Goal: Navigation & Orientation: Find specific page/section

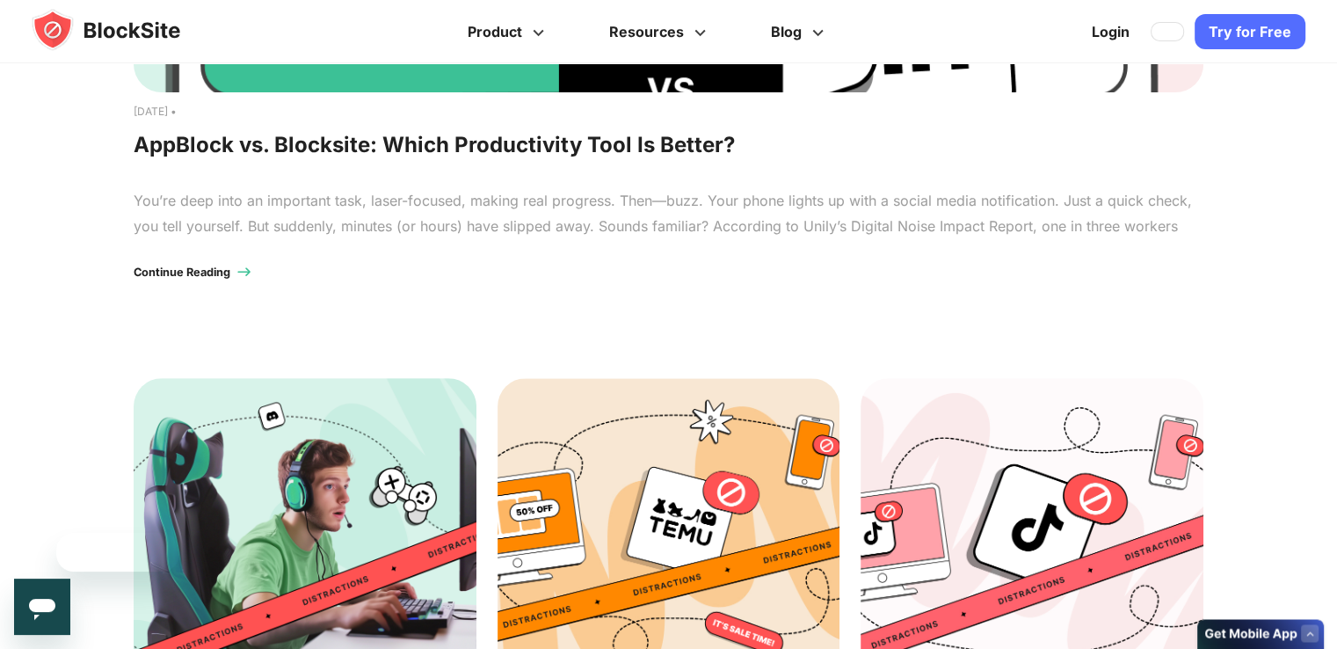
scroll to position [879, 0]
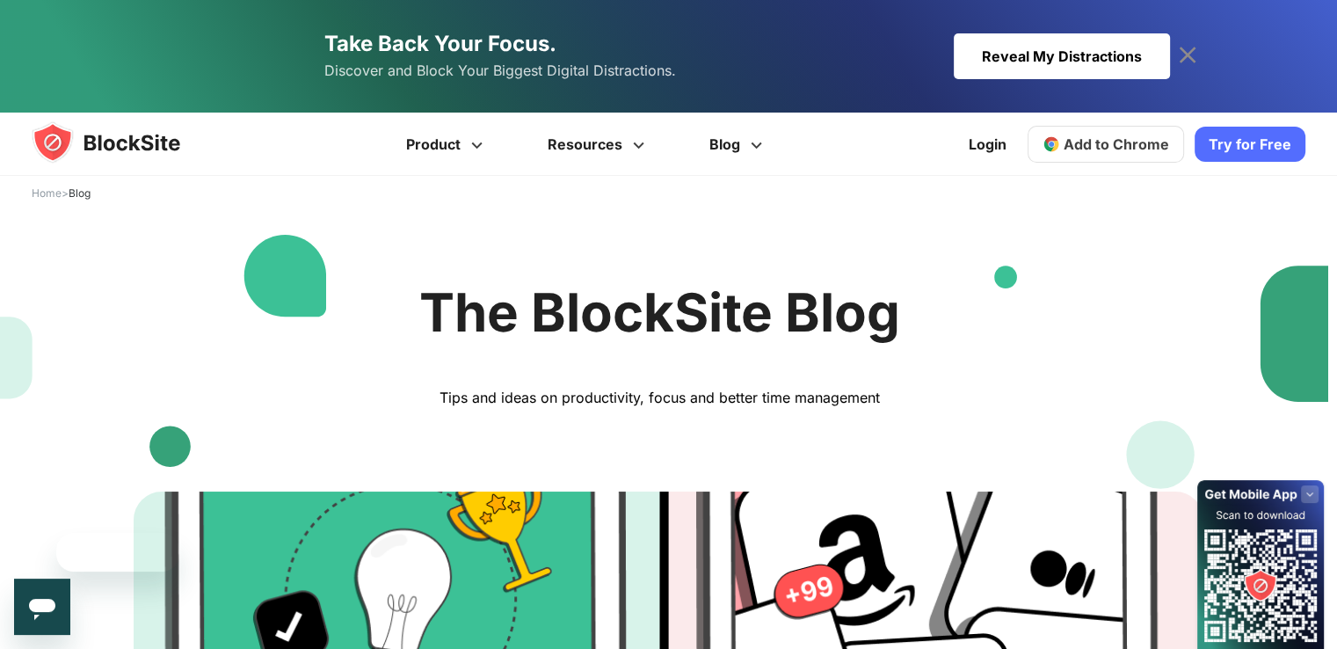
click at [1119, 33] on link "Take Back Your Focus. Discover and Block Your Biggest Digital Distractions. Rev…" at bounding box center [669, 56] width 1002 height 113
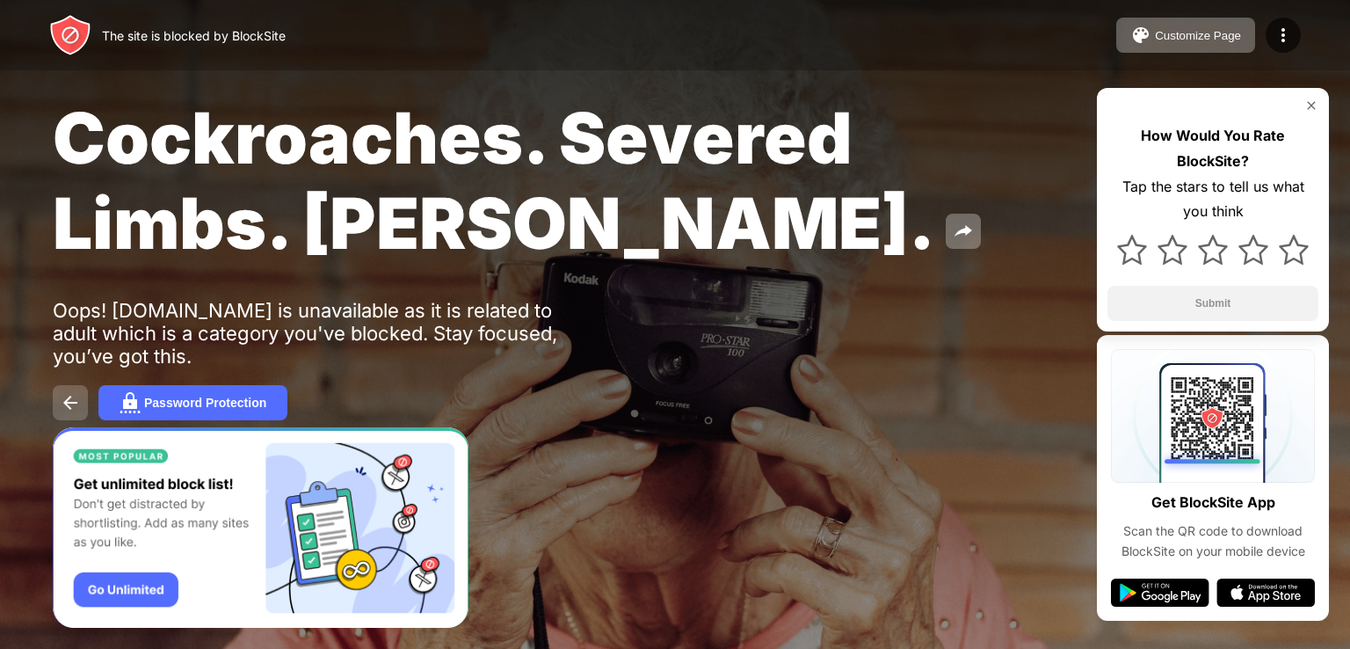
click at [77, 420] on button at bounding box center [70, 402] width 35 height 35
